Goal: Check status

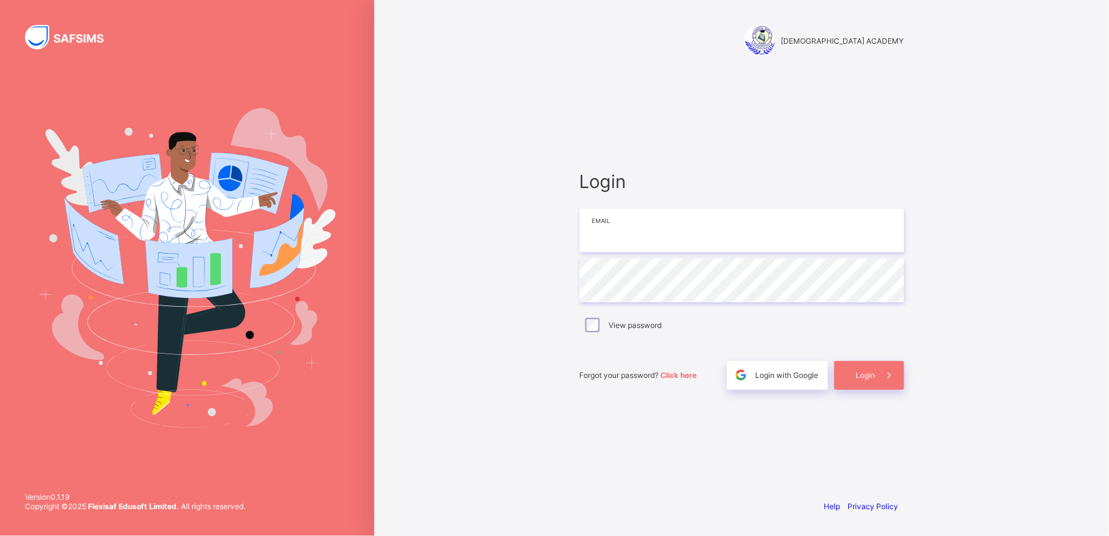
drag, startPoint x: 0, startPoint y: 0, endPoint x: 619, endPoint y: 240, distance: 663.7
click at [619, 240] on input "email" at bounding box center [742, 231] width 325 height 44
type input "**********"
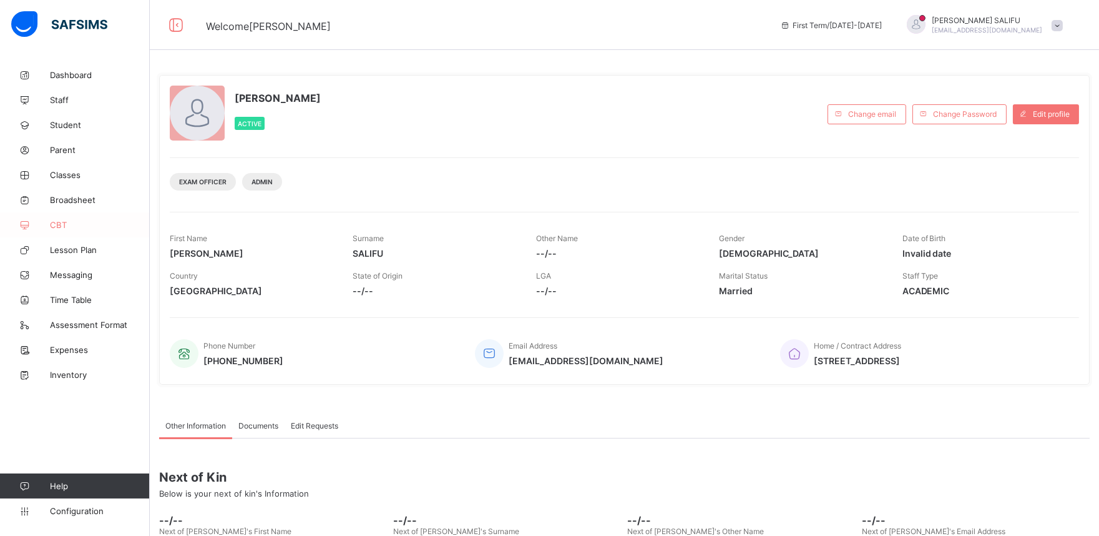
click at [71, 220] on span "CBT" at bounding box center [100, 225] width 100 height 10
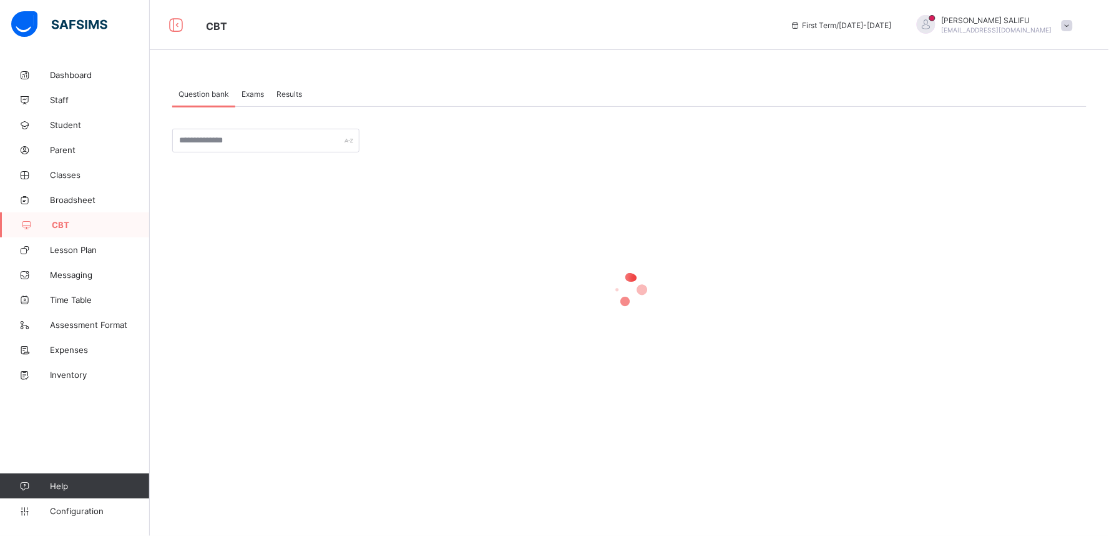
click at [251, 94] on span "Exams" at bounding box center [253, 93] width 22 height 9
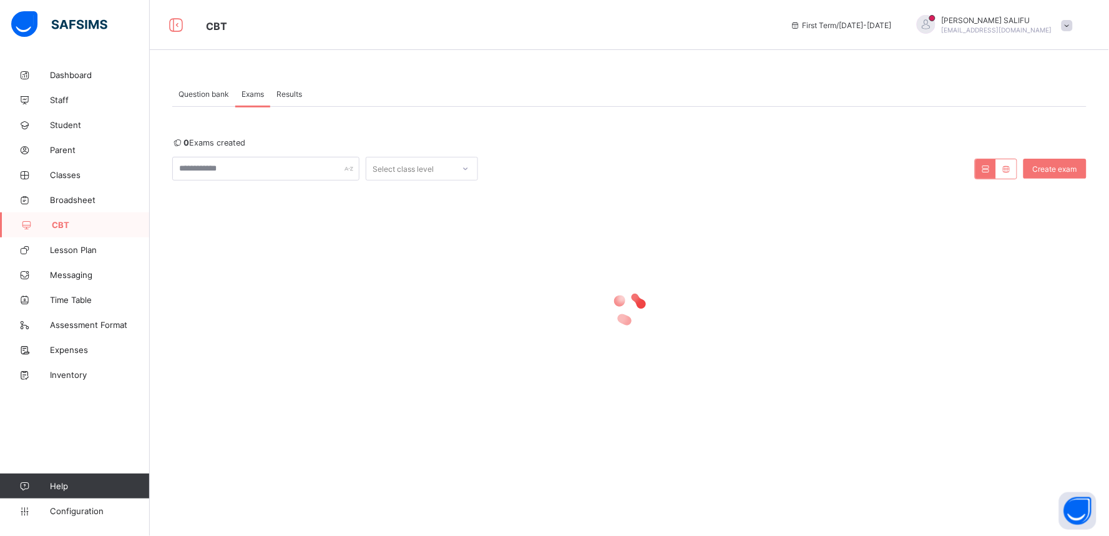
click at [204, 86] on div "Question bank" at bounding box center [203, 93] width 63 height 25
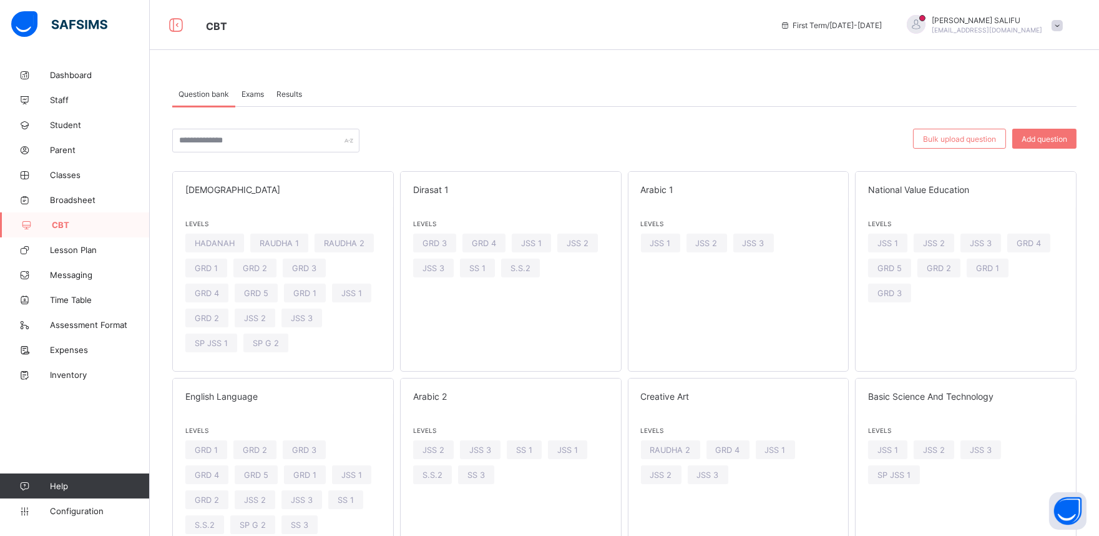
click at [251, 96] on span "Exams" at bounding box center [253, 93] width 22 height 9
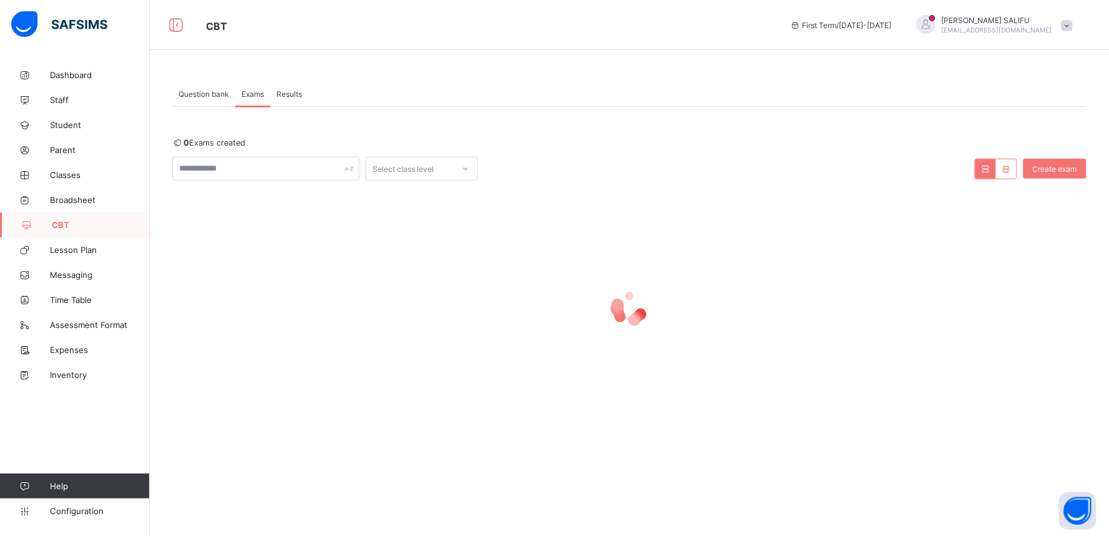
click at [290, 94] on span "Results" at bounding box center [290, 93] width 26 height 9
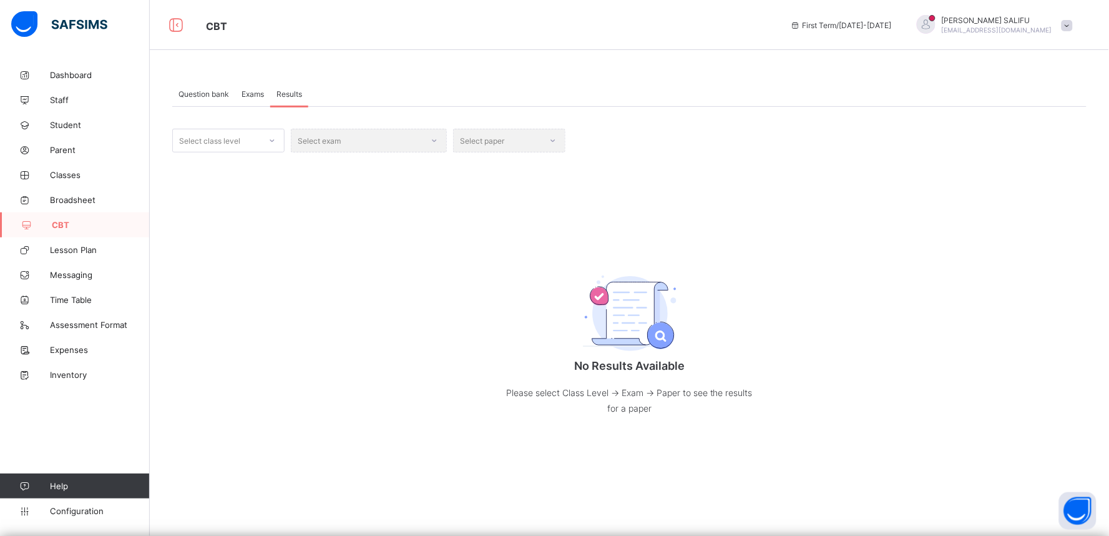
click at [260, 89] on span "Exams" at bounding box center [253, 93] width 22 height 9
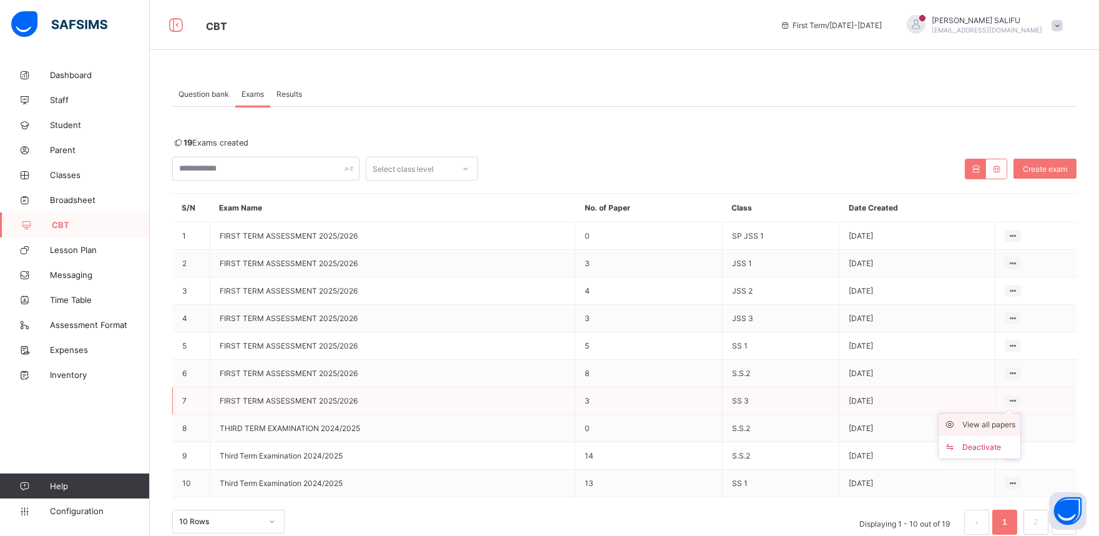
click at [1008, 418] on div "View all papers" at bounding box center [989, 424] width 53 height 12
